Goal: Information Seeking & Learning: Learn about a topic

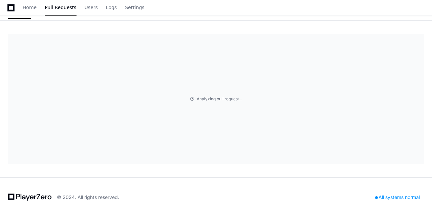
scroll to position [95, 0]
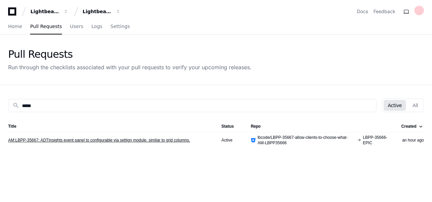
click at [76, 140] on link "AM:LBPP-35667: ADTInsights event panel to configurable via settign module. simi…" at bounding box center [99, 140] width 182 height 5
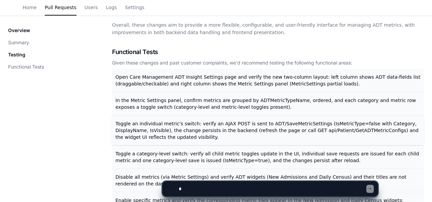
scroll to position [370, 0]
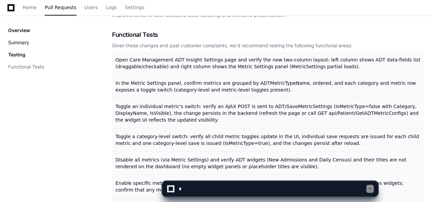
click at [21, 45] on button "Summary" at bounding box center [18, 42] width 21 height 7
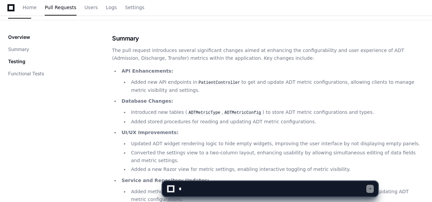
click at [196, 191] on textarea at bounding box center [271, 189] width 189 height 15
type textarea "**********"
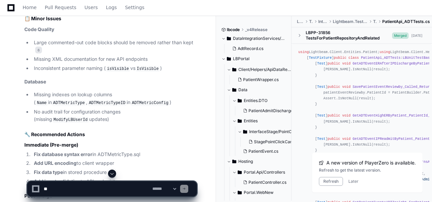
scroll to position [1512, 0]
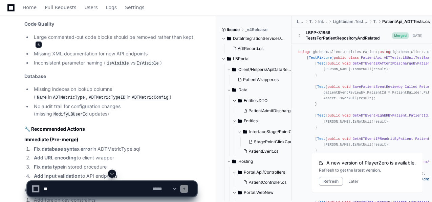
click at [39, 48] on span "6" at bounding box center [38, 44] width 7 height 7
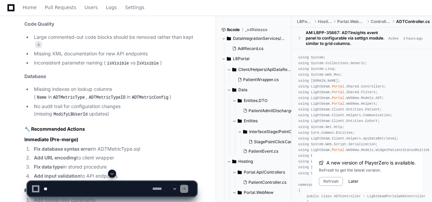
click at [353, 182] on button "Later" at bounding box center [353, 181] width 10 height 5
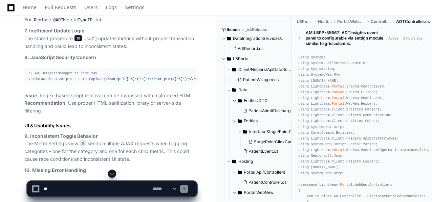
scroll to position [1316, 0]
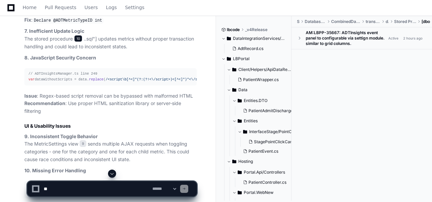
click at [78, 42] on span "10" at bounding box center [78, 38] width 8 height 7
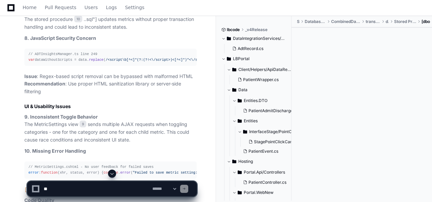
scroll to position [1336, 0]
click at [77, 22] on span "10" at bounding box center [78, 18] width 8 height 7
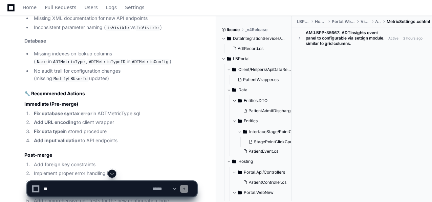
scroll to position [1548, 0]
click at [119, 30] on code "isVisible" at bounding box center [118, 27] width 25 height 6
click at [138, 30] on code "IsVisible" at bounding box center [147, 27] width 25 height 6
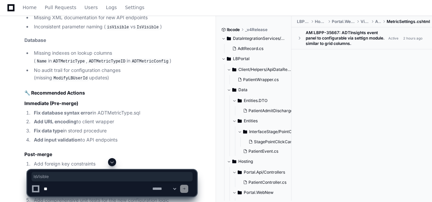
click at [138, 30] on code "IsVisible" at bounding box center [147, 27] width 25 height 6
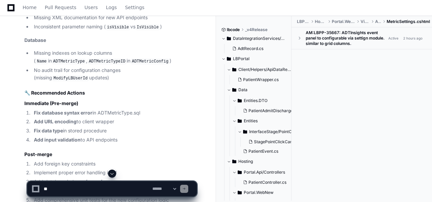
click at [131, 31] on li "Inconsistent parameter naming ( isVisible vs IsVisible )" at bounding box center [114, 27] width 165 height 8
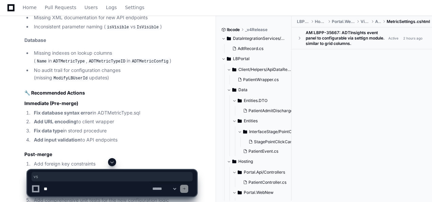
click at [131, 31] on li "Inconsistent parameter naming ( isVisible vs IsVisible )" at bounding box center [114, 27] width 165 height 8
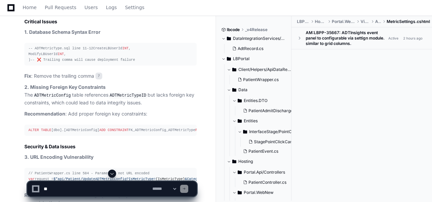
scroll to position [953, 0]
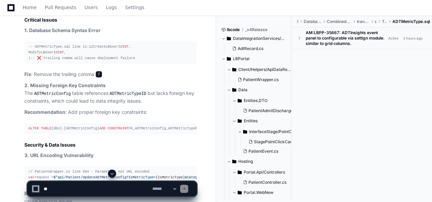
click at [98, 78] on span "7" at bounding box center [98, 74] width 7 height 7
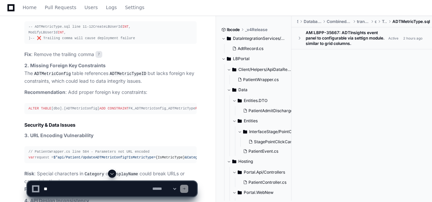
scroll to position [973, 0]
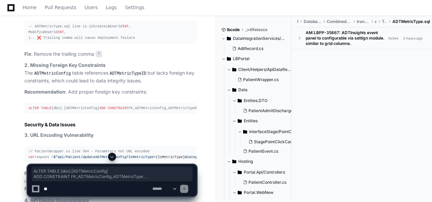
drag, startPoint x: 182, startPoint y: 124, endPoint x: 27, endPoint y: 115, distance: 154.9
click at [27, 114] on pre "ALTER TABLE [dbo].[ADTMetricConfig] ADD CONSTRAINT FK_ADTMetricConfig_ADTMetric…" at bounding box center [110, 108] width 172 height 11
copy div "ALTER TABLE [dbo].[ADTMetricConfig] ADD CONSTRAINT FK_ADTMetricConfig_ADTMetric…"
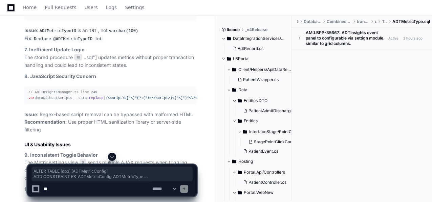
scroll to position [1298, 0]
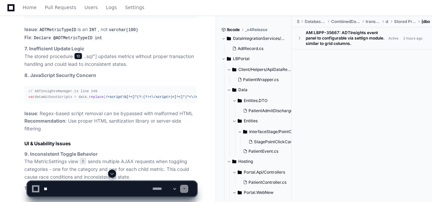
click at [78, 60] on span "10" at bounding box center [78, 56] width 8 height 7
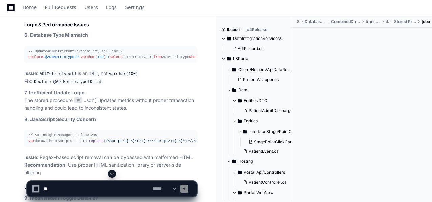
scroll to position [1255, 0]
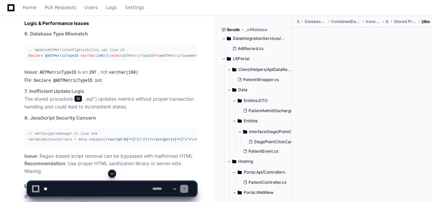
click at [77, 102] on span "10" at bounding box center [78, 98] width 8 height 7
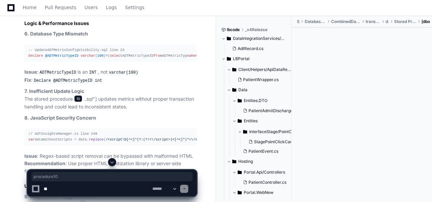
click at [77, 102] on span "10" at bounding box center [78, 98] width 8 height 7
click at [79, 102] on span "10" at bounding box center [78, 98] width 8 height 7
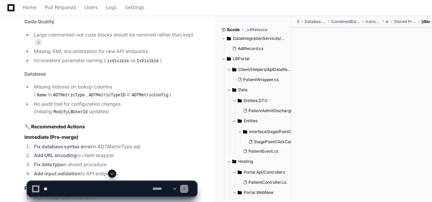
scroll to position [1515, 0]
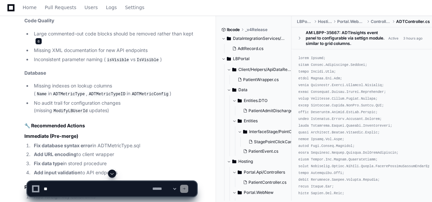
click at [38, 45] on span "6" at bounding box center [38, 41] width 7 height 7
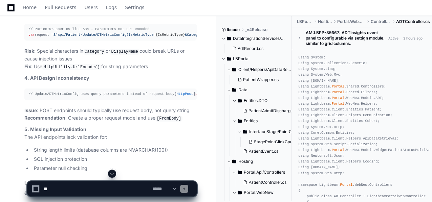
scroll to position [1093, 0]
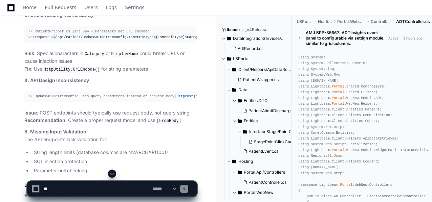
click at [87, 73] on p "Risk : Special characters in Category or DisplayName could break URLs or cause …" at bounding box center [110, 62] width 172 height 24
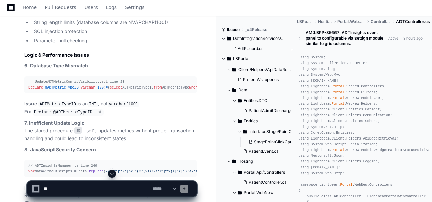
scroll to position [1225, 0]
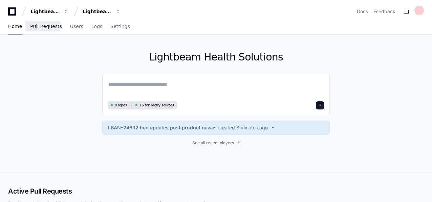
click at [39, 27] on span "Pull Requests" at bounding box center [45, 26] width 31 height 4
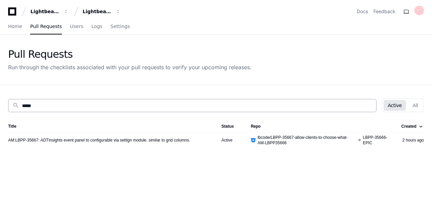
click at [28, 106] on input "*****" at bounding box center [197, 106] width 350 height 7
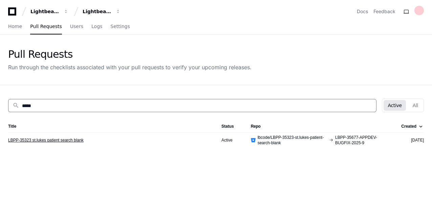
type input "*****"
click at [70, 140] on link "LBPP-35323 st.lukes patient search blank" at bounding box center [45, 140] width 75 height 5
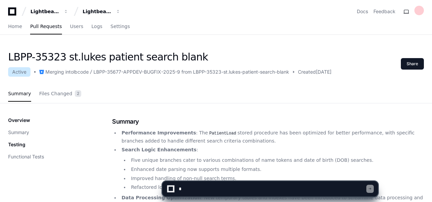
click at [188, 187] on textarea at bounding box center [271, 189] width 189 height 15
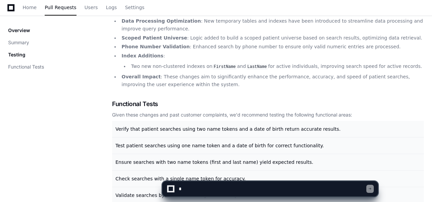
click at [199, 186] on textarea at bounding box center [271, 189] width 189 height 15
type textarea "**********"
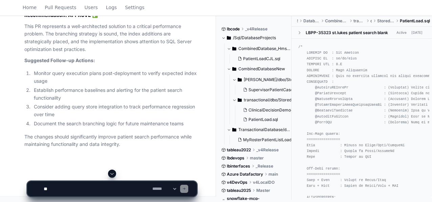
scroll to position [1286, 0]
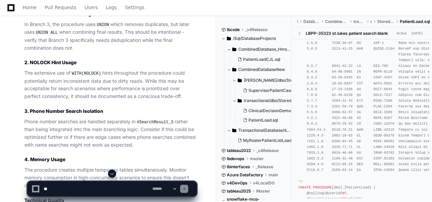
scroll to position [905, 0]
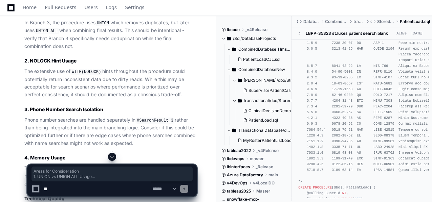
drag, startPoint x: 24, startPoint y: 41, endPoint x: 110, endPoint y: 116, distance: 113.4
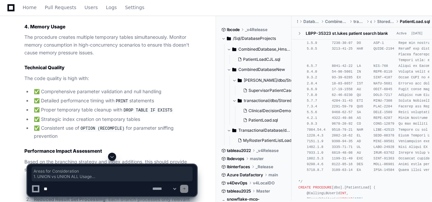
scroll to position [1042, 0]
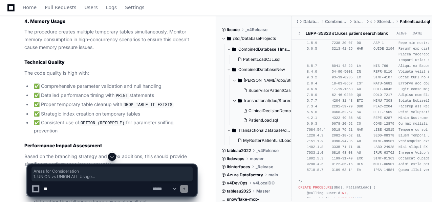
copy article "Areas for Consideration 1. UNION vs UNION ALL Usage In Branch 3, the procedure …"
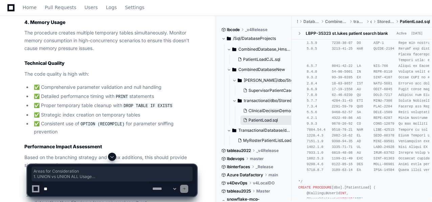
scroll to position [7, 0]
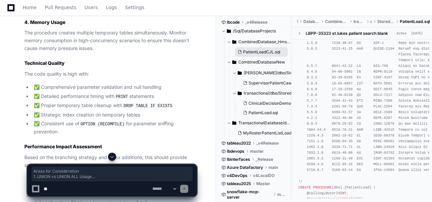
click at [262, 49] on span "PatientLoadCJL.sql" at bounding box center [261, 51] width 37 height 5
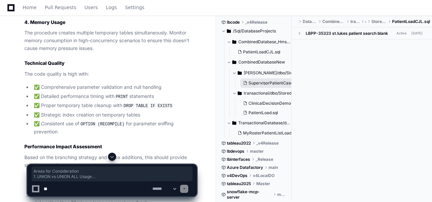
scroll to position [0, 0]
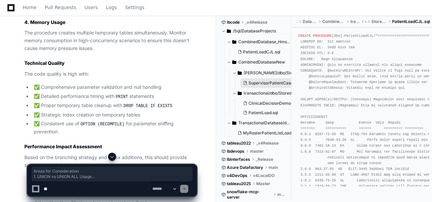
click at [267, 80] on button "SupervisorPatientCaseLoad_pre2025.sql" at bounding box center [269, 82] width 58 height 9
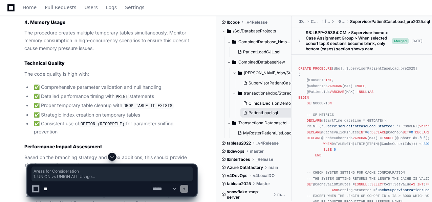
click at [265, 112] on span "PatientLoad.sql" at bounding box center [262, 112] width 29 height 5
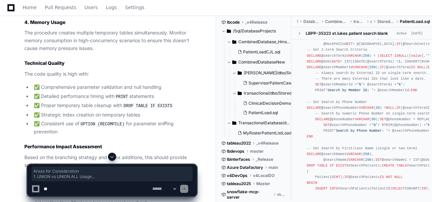
scroll to position [529, 0]
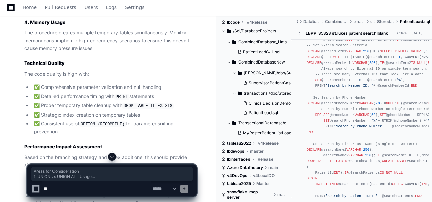
click at [87, 52] on p "The procedure creates multiple temporary tables simultaneously. Monitor memory …" at bounding box center [110, 40] width 172 height 23
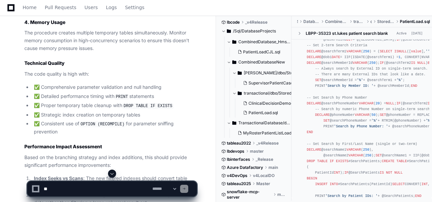
click at [100, 52] on p "The procedure creates multiple temporary tables simultaneously. Monitor memory …" at bounding box center [110, 40] width 172 height 23
